Goal: Download file/media

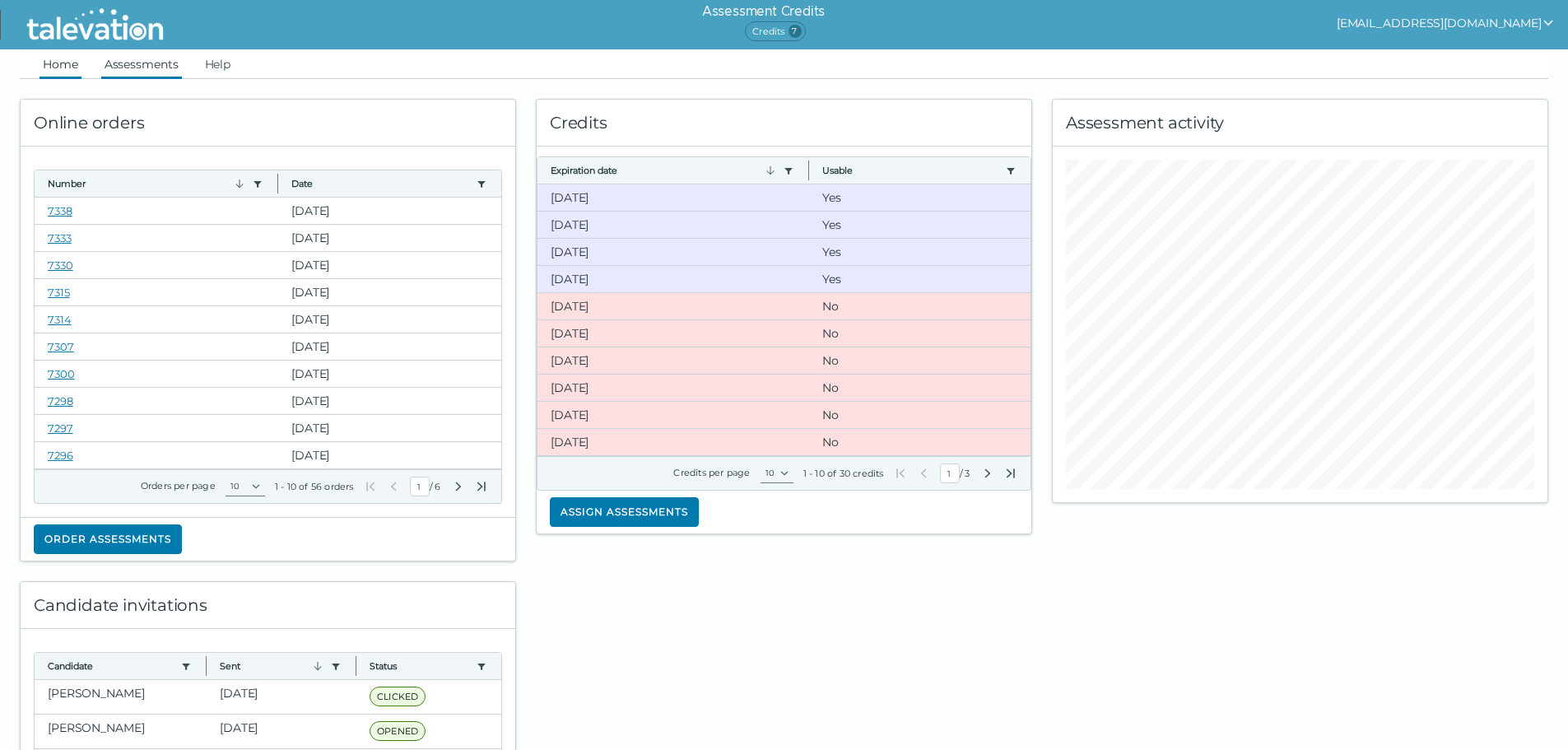
click at [166, 65] on link "Assessments" at bounding box center [141, 65] width 80 height 30
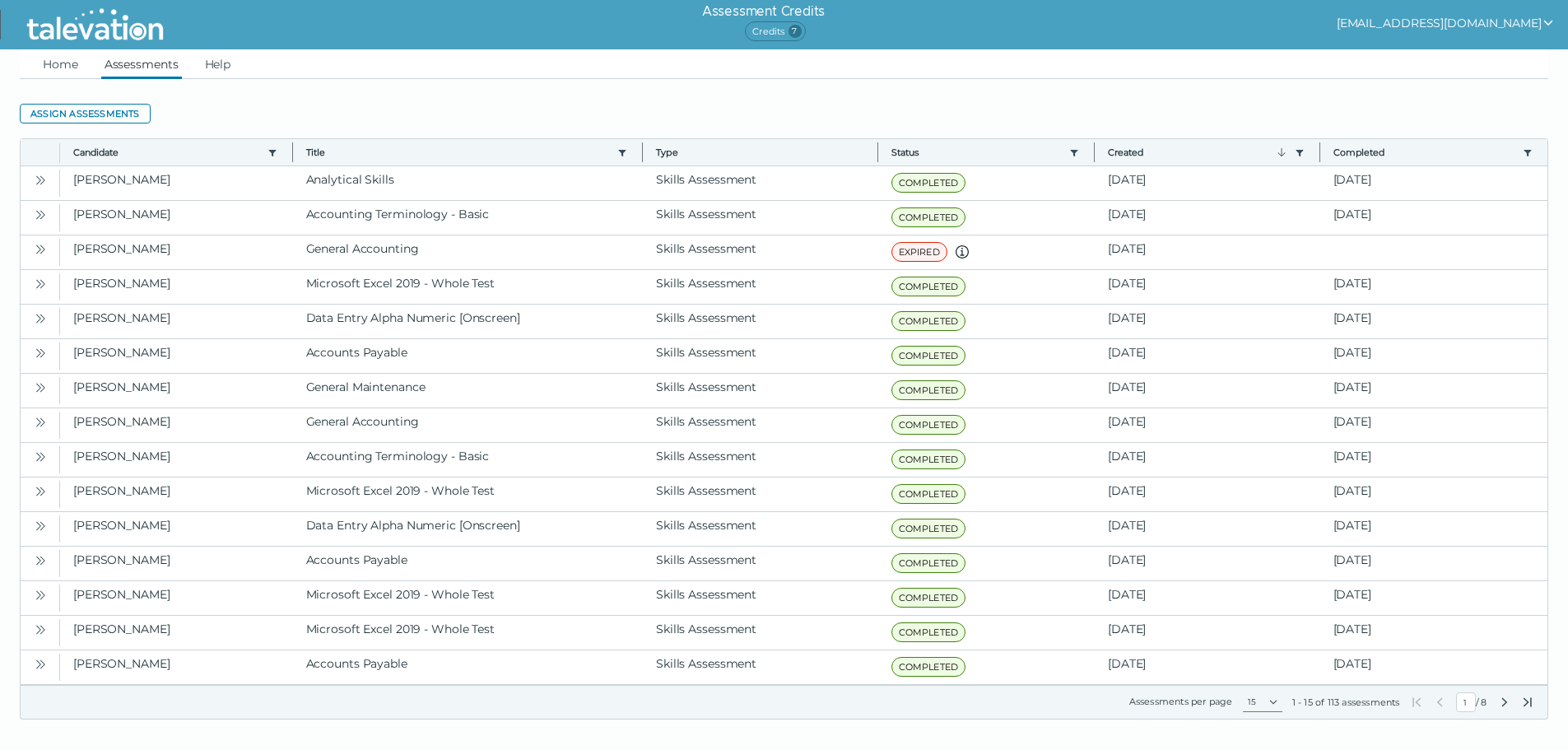
scroll to position [9, 0]
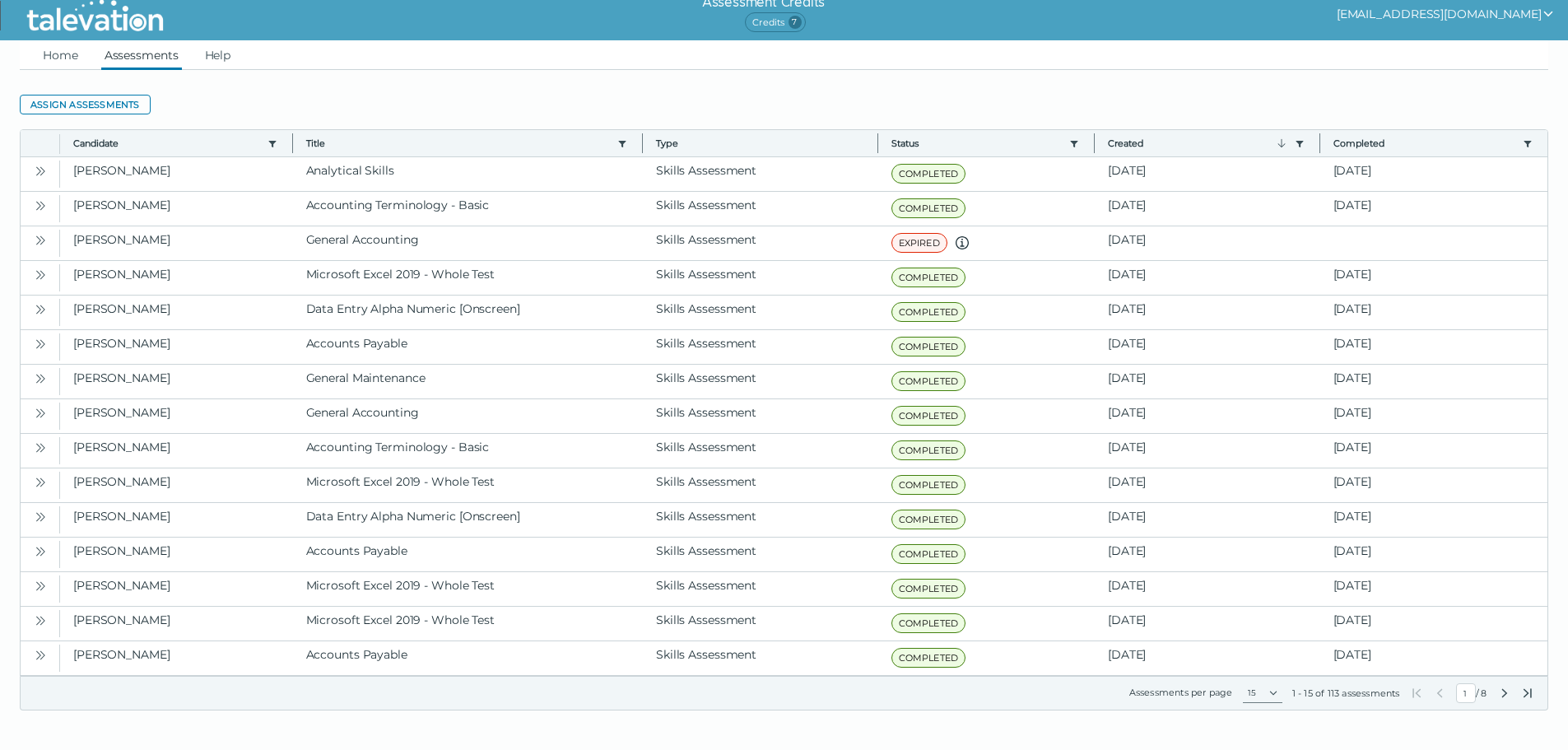
click at [1499, 695] on icon "Next Page" at bounding box center [1504, 693] width 13 height 13
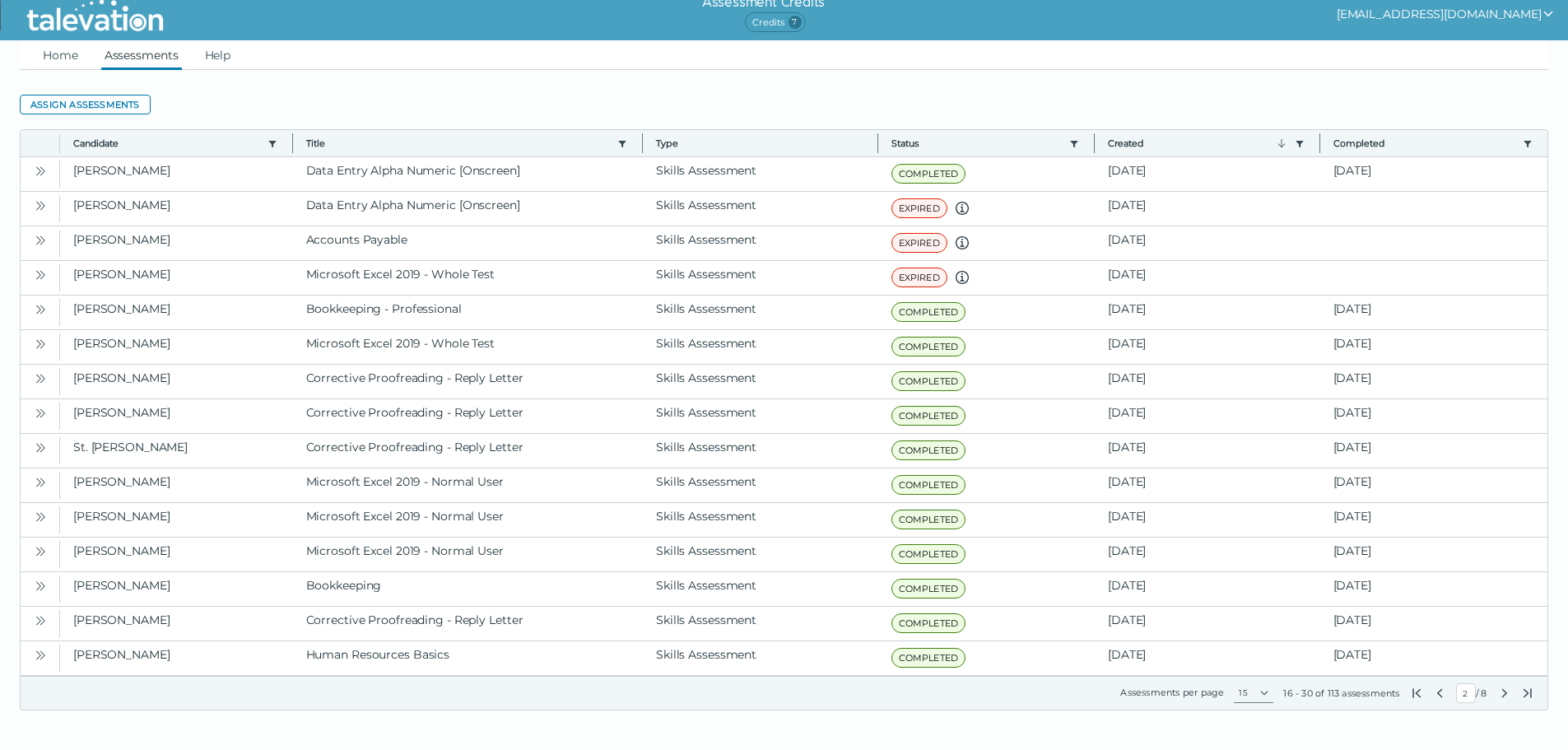
click at [1499, 695] on icon "Next Page" at bounding box center [1504, 693] width 13 height 13
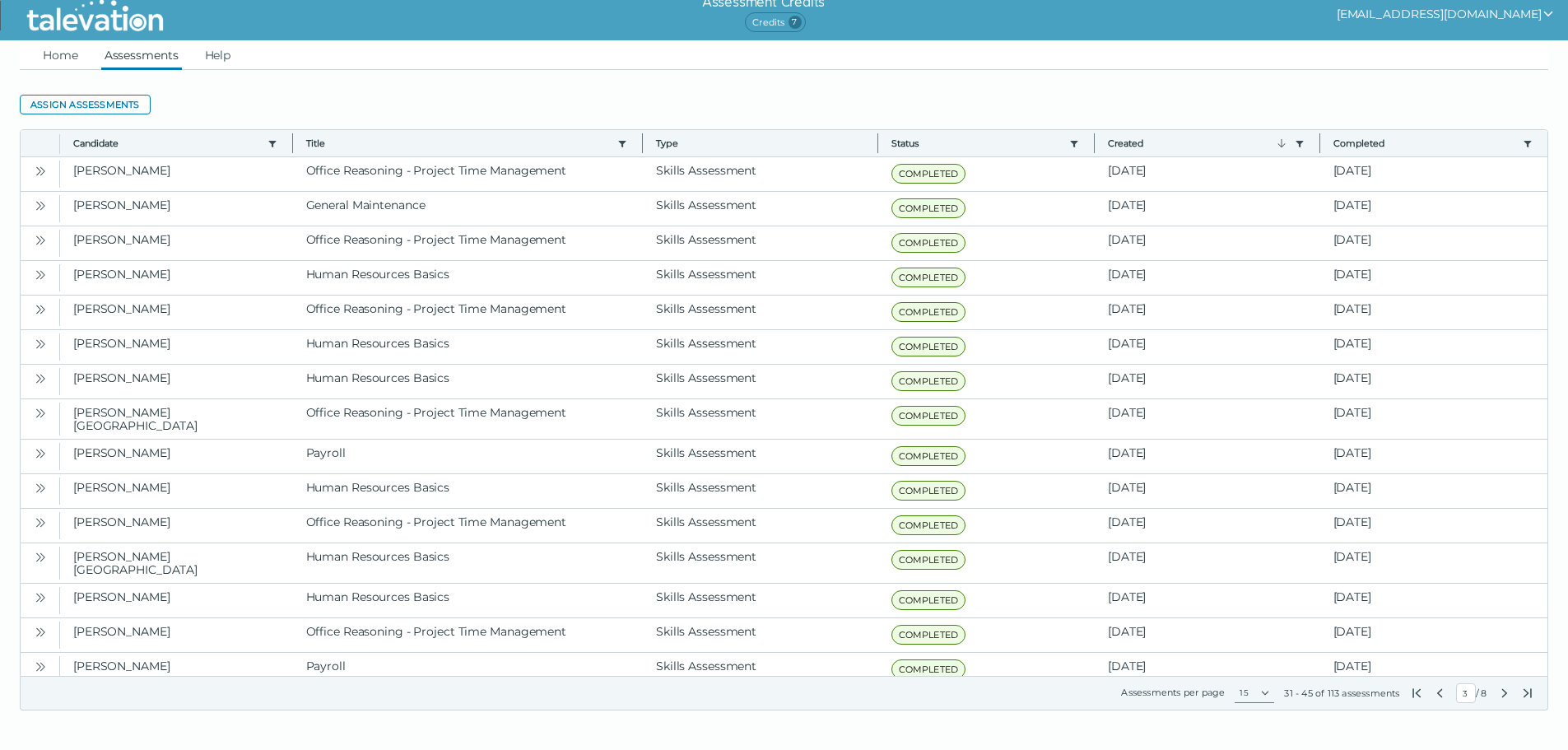
click at [1499, 695] on icon "Next Page" at bounding box center [1504, 693] width 13 height 13
type input "4"
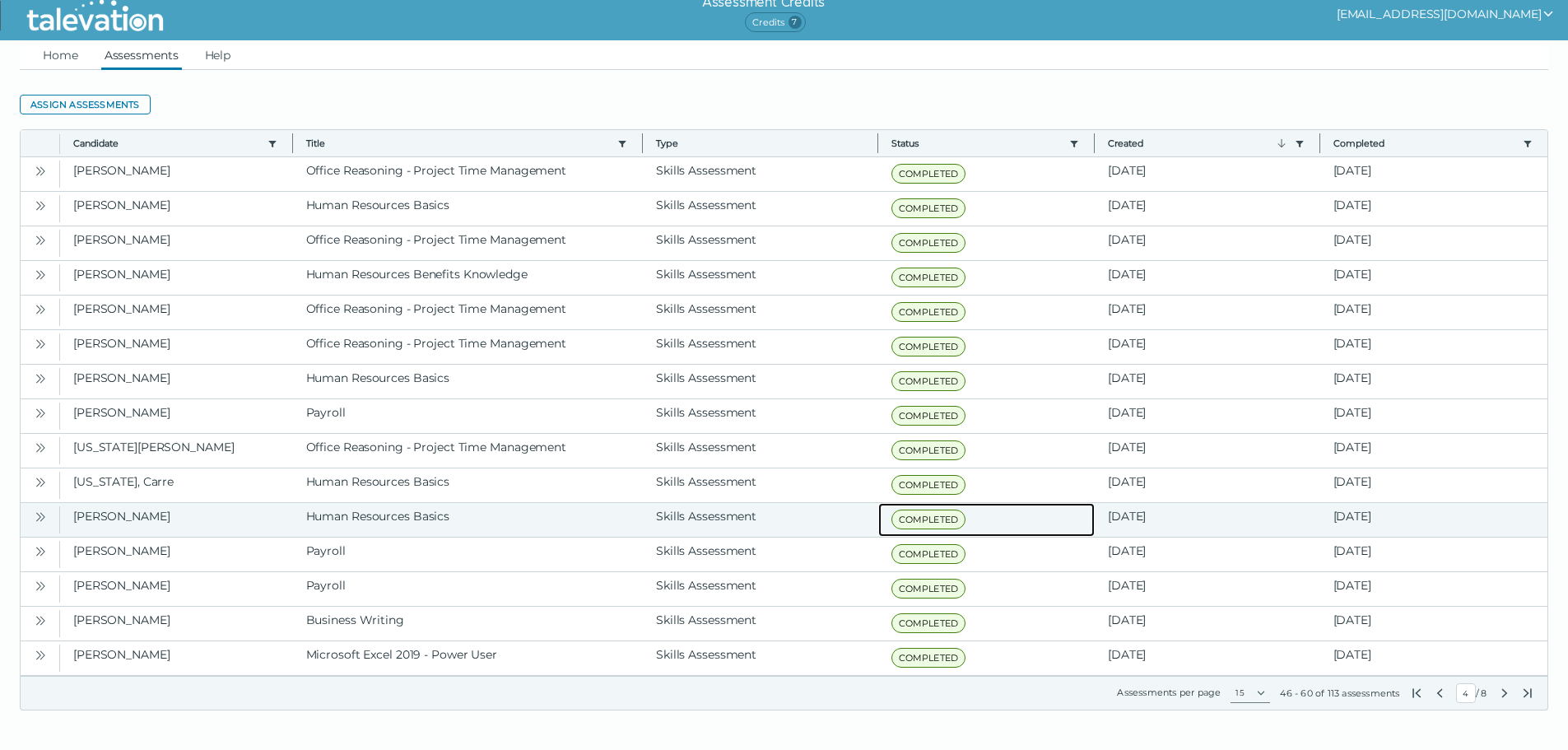
click at [903, 514] on span "COMPLETED" at bounding box center [929, 519] width 75 height 20
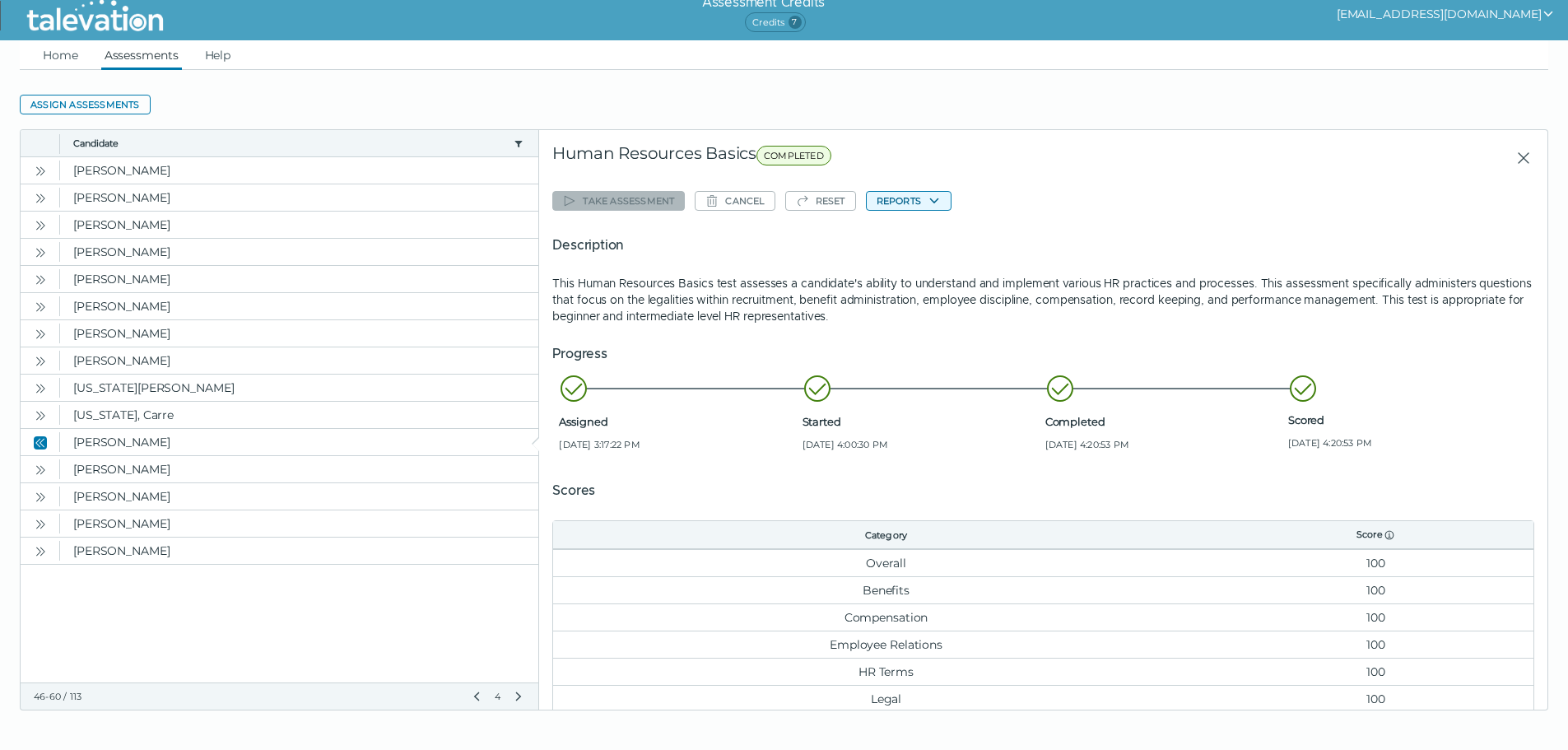
click at [898, 197] on button "Reports" at bounding box center [908, 201] width 86 height 20
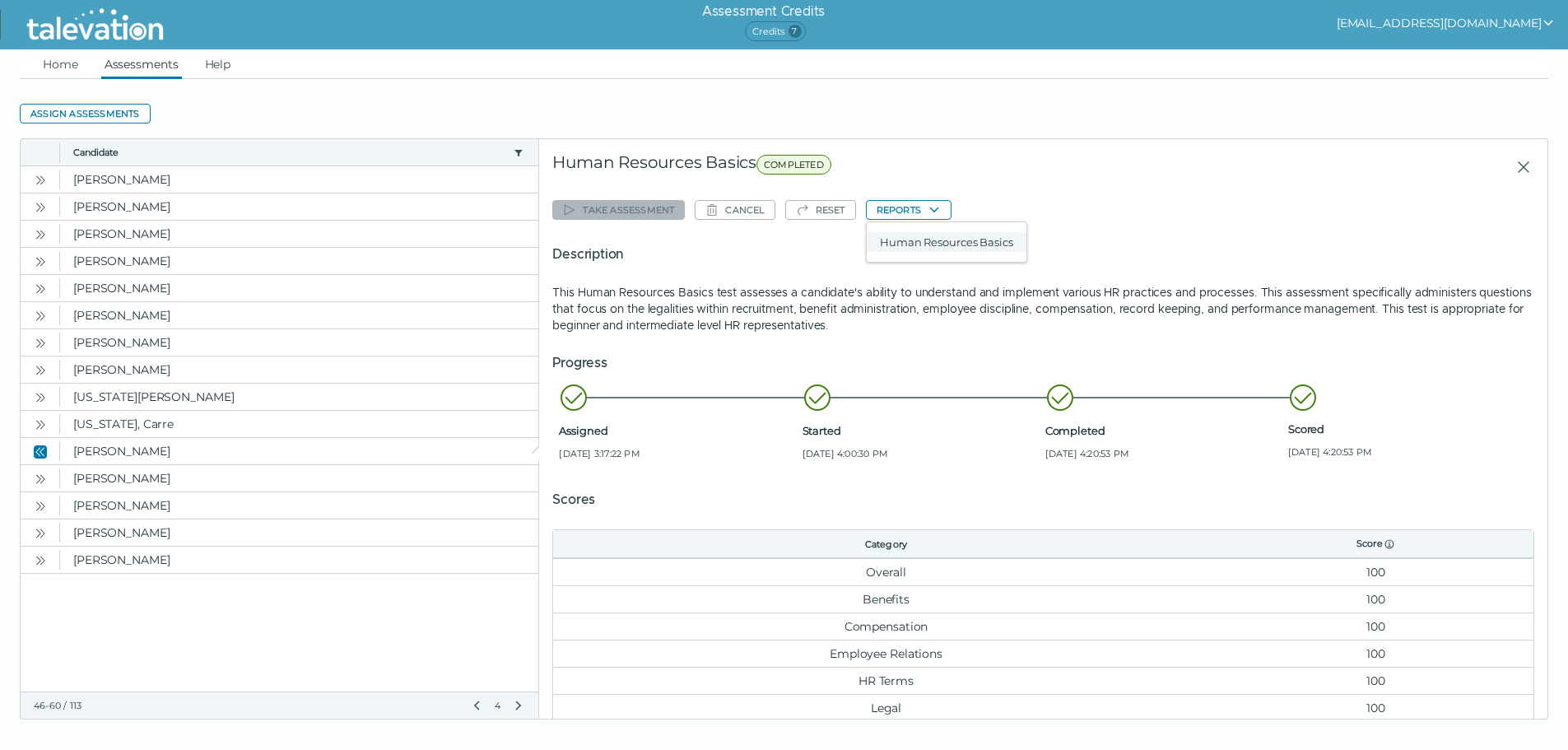
click at [913, 238] on button "Human Resources Basics" at bounding box center [946, 242] width 160 height 20
click at [37, 486] on button "Open" at bounding box center [40, 478] width 20 height 20
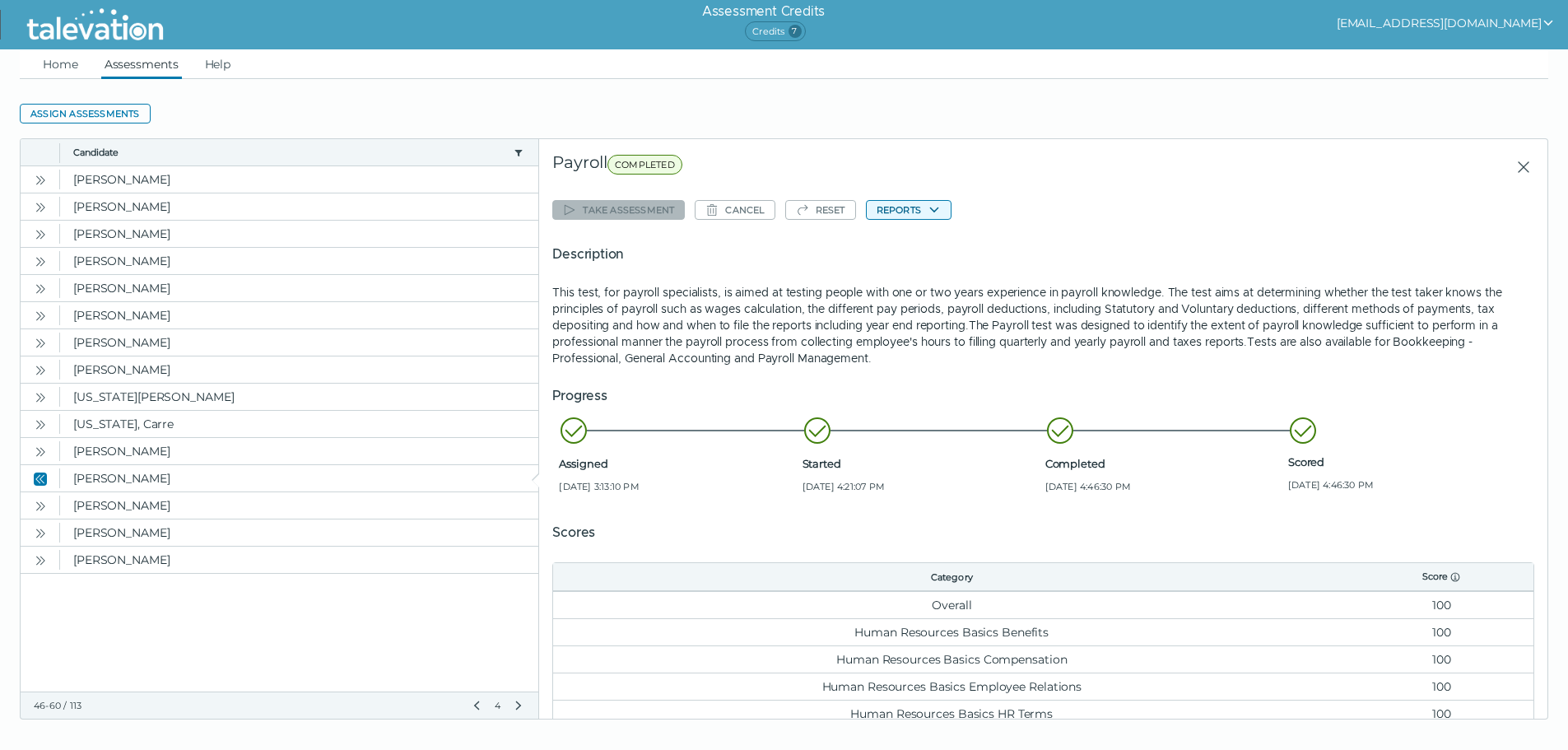
click at [930, 210] on icon "button" at bounding box center [934, 210] width 13 height 13
click at [926, 241] on button "Payroll" at bounding box center [914, 242] width 97 height 20
click at [63, 68] on link "Home" at bounding box center [60, 65] width 42 height 30
